Goal: Task Accomplishment & Management: Use online tool/utility

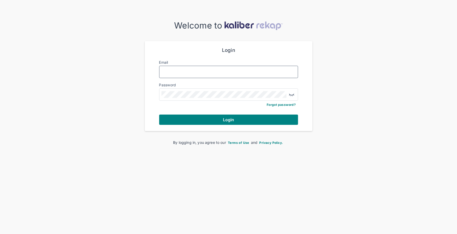
click at [177, 72] on input "Email" at bounding box center [229, 72] width 134 height 7
type input "**********"
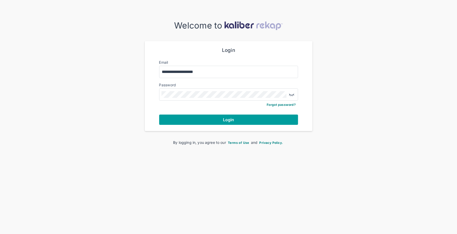
click at [204, 121] on button "Login" at bounding box center [228, 120] width 139 height 10
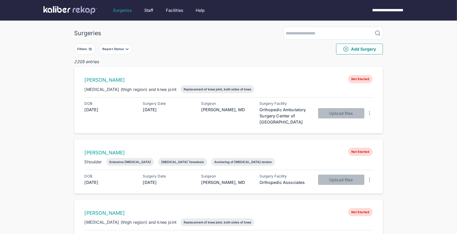
click at [87, 52] on button "Filters" at bounding box center [84, 49] width 21 height 11
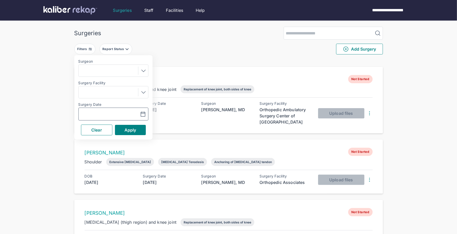
click at [146, 115] on icon "button" at bounding box center [143, 114] width 6 height 6
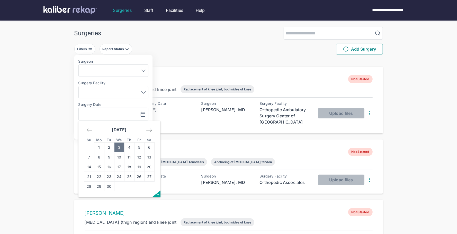
click at [120, 146] on td "3" at bounding box center [119, 148] width 10 height 10
type input "**********"
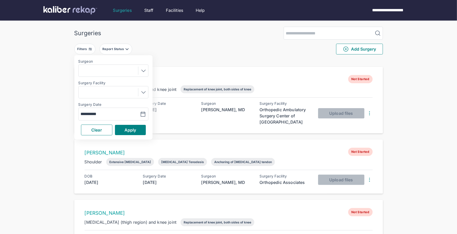
click at [128, 124] on div "**********" at bounding box center [113, 97] width 78 height 84
click at [128, 131] on span "Apply" at bounding box center [131, 130] width 12 height 5
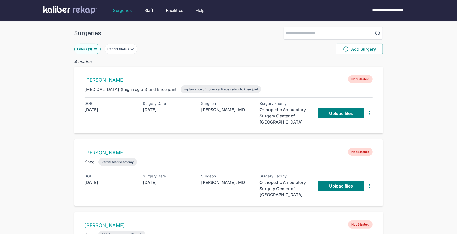
click at [91, 51] on button "Filters ( 1 )" at bounding box center [87, 49] width 26 height 11
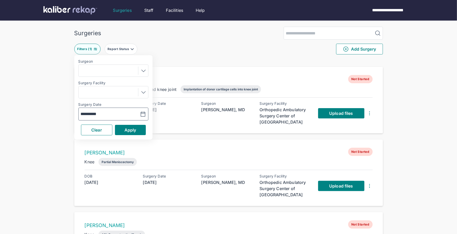
click at [146, 117] on button "button" at bounding box center [130, 114] width 36 height 12
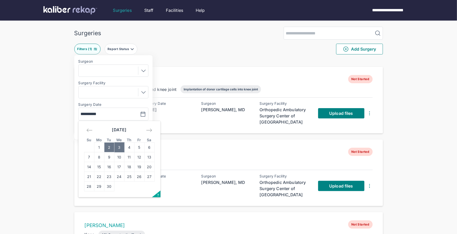
click at [110, 148] on td "2" at bounding box center [109, 148] width 10 height 10
type input "**********"
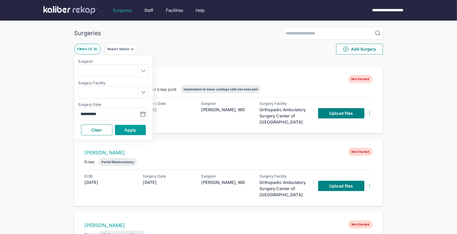
click at [130, 127] on button "Apply" at bounding box center [130, 130] width 31 height 10
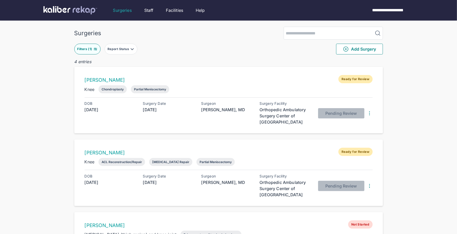
click at [98, 53] on button "Filters ( 1 )" at bounding box center [87, 49] width 26 height 11
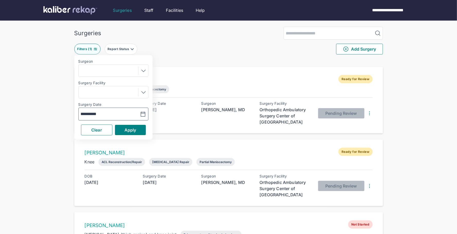
click at [142, 116] on icon "button" at bounding box center [143, 114] width 6 height 6
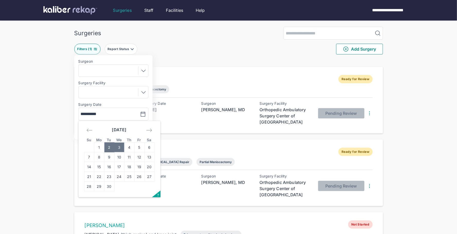
click at [120, 148] on td "3" at bounding box center [119, 148] width 10 height 10
type input "**********"
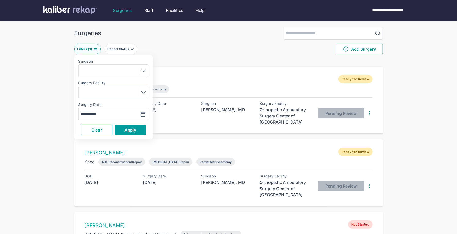
click at [127, 128] on span "Apply" at bounding box center [131, 130] width 12 height 5
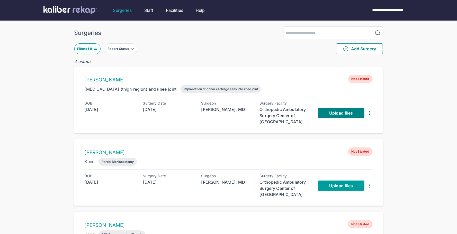
scroll to position [1, 0]
click at [328, 187] on link "Upload files" at bounding box center [341, 186] width 46 height 10
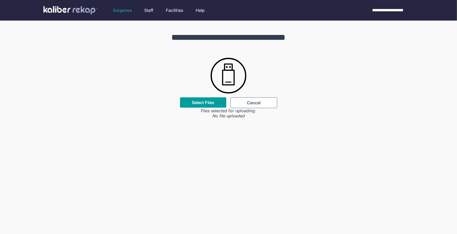
click at [200, 103] on label "Select Files" at bounding box center [203, 102] width 22 height 5
click at [0, 0] on input "Select Files" at bounding box center [0, 0] width 0 height 0
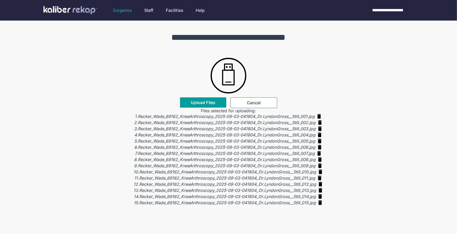
click at [194, 102] on span "Upload Files" at bounding box center [203, 102] width 24 height 5
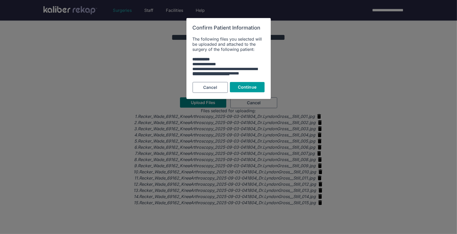
click at [245, 90] on button "Continue" at bounding box center [247, 87] width 35 height 10
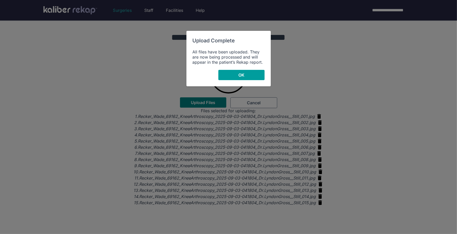
click at [247, 76] on button "OK" at bounding box center [241, 75] width 46 height 10
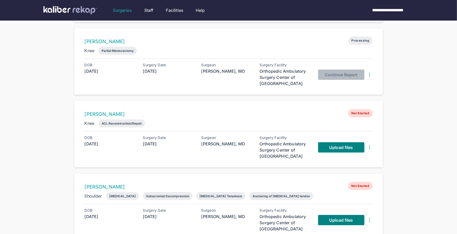
scroll to position [116, 0]
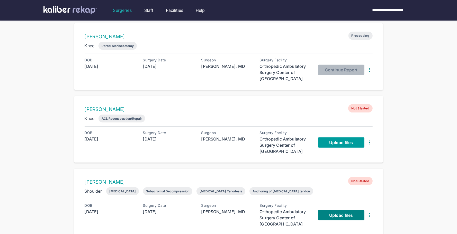
click at [328, 143] on link "Upload files" at bounding box center [341, 143] width 46 height 10
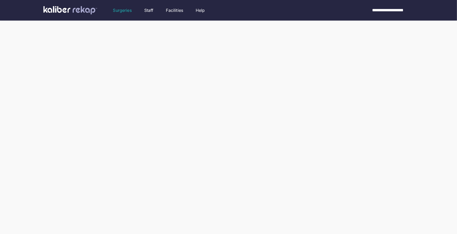
click at [328, 143] on div at bounding box center [228, 158] width 457 height 234
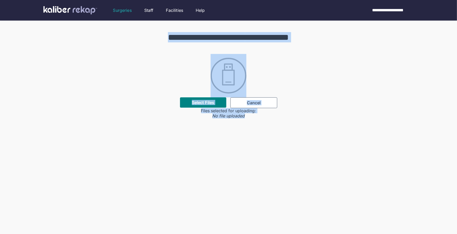
click at [305, 154] on div "**********" at bounding box center [228, 138] width 457 height 234
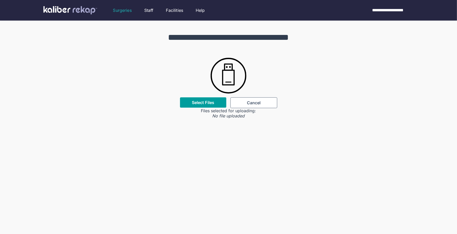
click at [207, 100] on div "Select Files" at bounding box center [203, 103] width 46 height 10
click at [200, 103] on label "Select Files" at bounding box center [203, 102] width 22 height 5
click at [0, 0] on input "Select Files" at bounding box center [0, 0] width 0 height 0
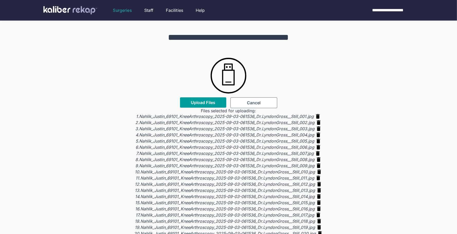
click at [202, 104] on span "Upload Files" at bounding box center [203, 102] width 24 height 5
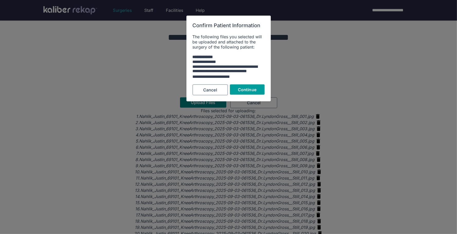
click at [247, 92] on span "Continue" at bounding box center [247, 89] width 19 height 5
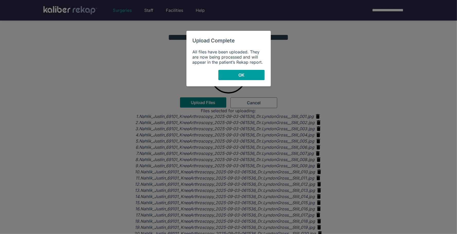
click at [225, 76] on button "OK" at bounding box center [241, 75] width 46 height 10
